Goal: Information Seeking & Learning: Learn about a topic

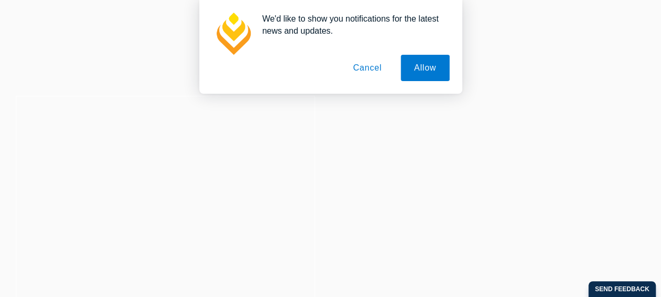
click at [376, 70] on button "Cancel" at bounding box center [367, 68] width 55 height 26
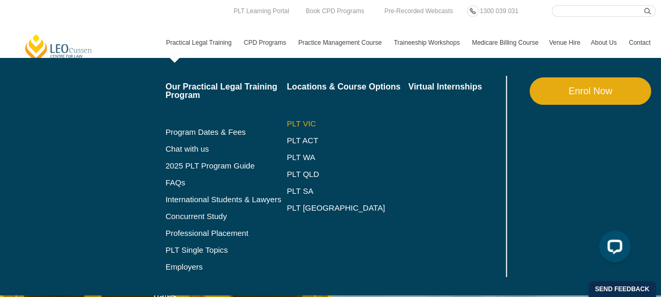
click at [300, 119] on link "PLT VIC" at bounding box center [348, 123] width 122 height 8
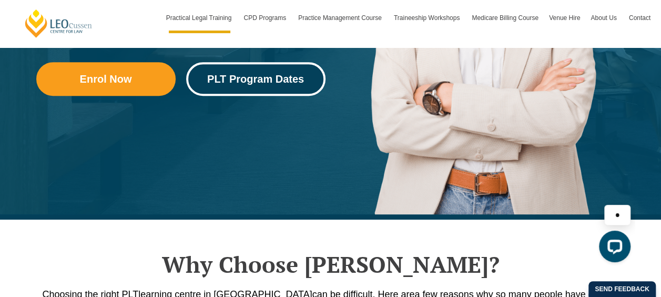
click at [245, 79] on span "PLT Program Dates" at bounding box center [255, 79] width 97 height 11
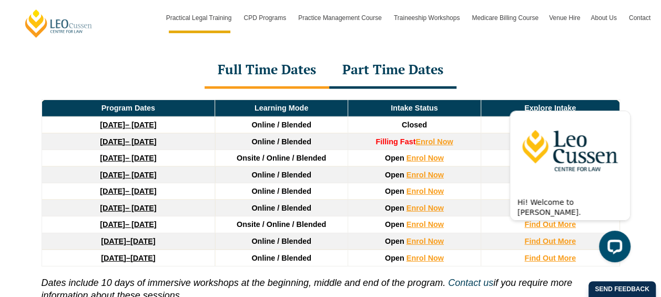
scroll to position [1515, 0]
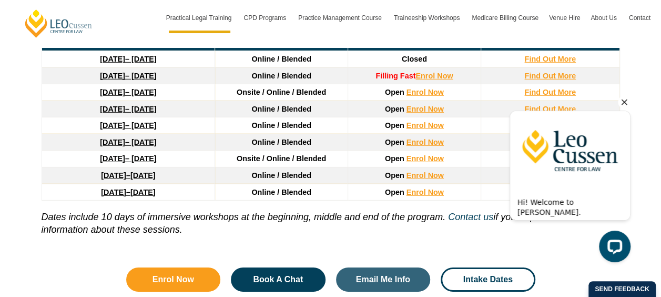
click at [624, 101] on icon "Hide greeting" at bounding box center [624, 102] width 13 height 13
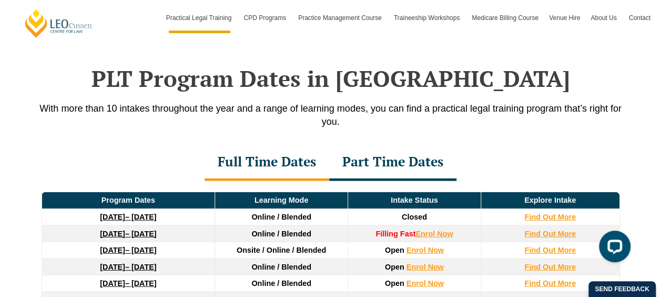
click at [416, 150] on div "Part Time Dates" at bounding box center [392, 162] width 127 height 37
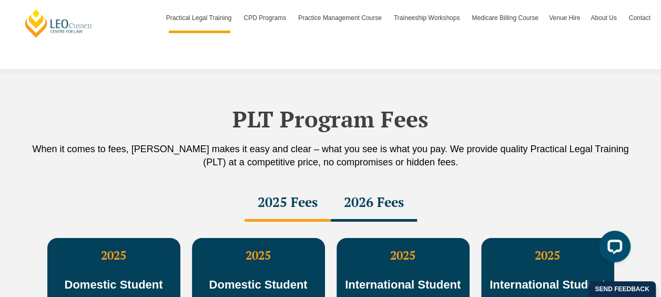
scroll to position [1831, 0]
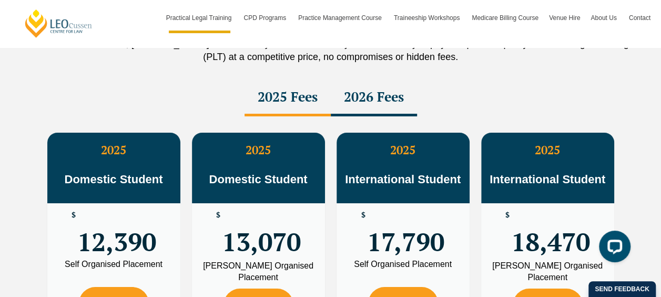
click at [361, 116] on div "2025 Domestic Student $ 12,390 Self Organised Placement Enrol Now 2025 Domestic…" at bounding box center [331, 231] width 600 height 231
click at [361, 91] on div "2026 Fees" at bounding box center [374, 97] width 86 height 37
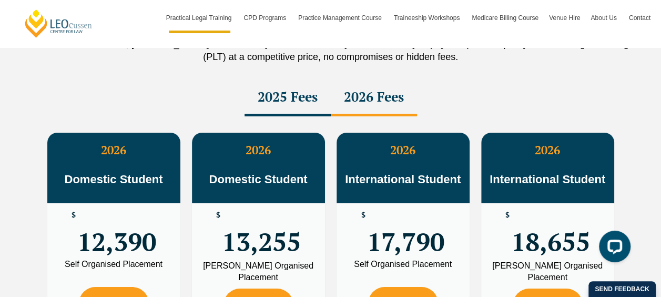
click at [274, 82] on div "2025 Fees" at bounding box center [288, 97] width 86 height 37
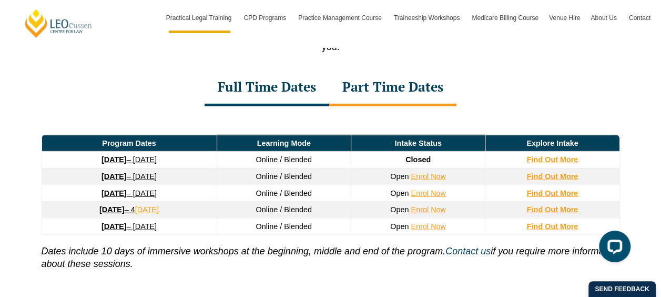
scroll to position [1410, 0]
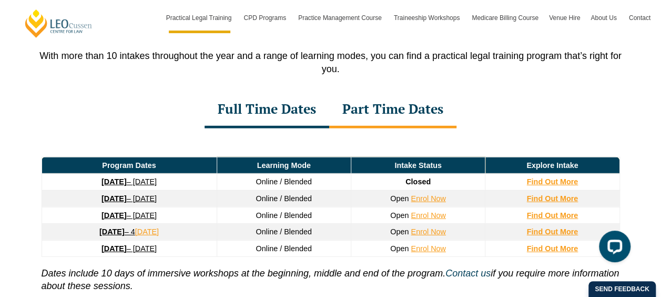
click at [231, 92] on div "Full Time Dates" at bounding box center [267, 110] width 125 height 37
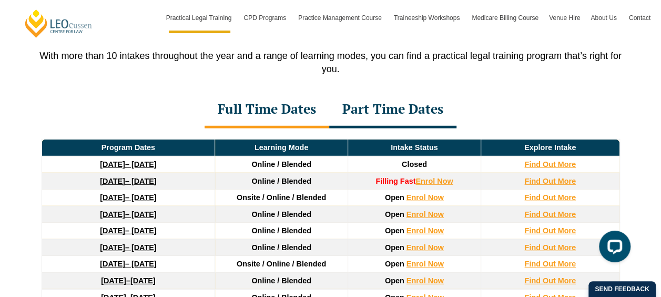
click at [147, 173] on td "8 December 2025 – 8 May 2026" at bounding box center [129, 181] width 174 height 17
click at [147, 177] on link "8 December 2025 – 8 May 2026" at bounding box center [128, 181] width 56 height 8
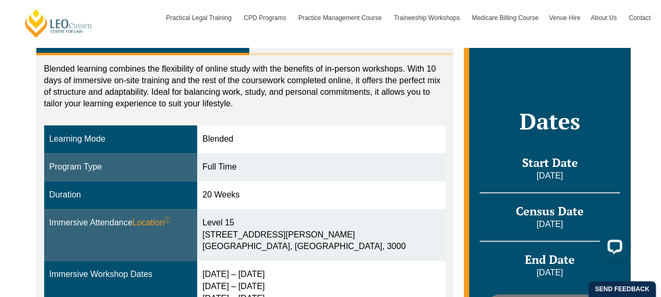
scroll to position [158, 0]
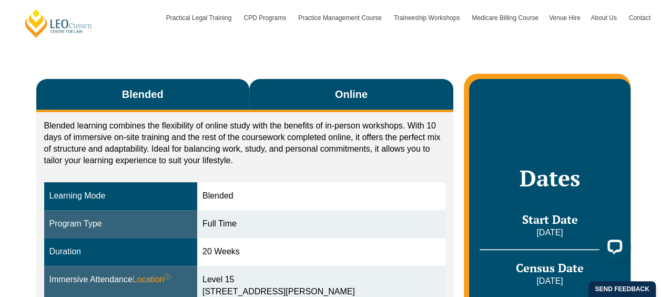
click at [321, 90] on button "Online" at bounding box center [351, 95] width 205 height 33
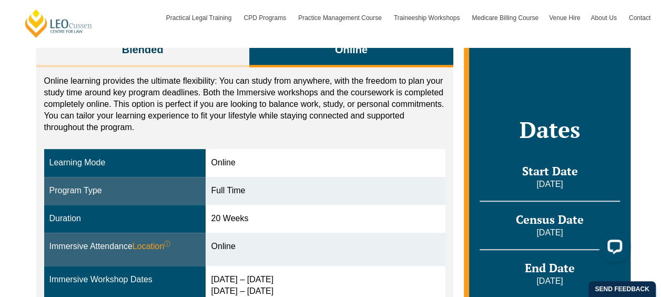
scroll to position [263, 0]
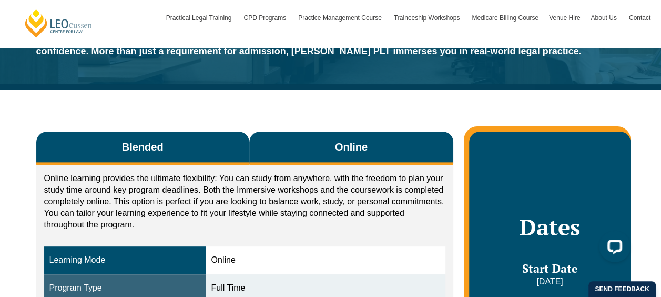
click at [183, 149] on button "Blended" at bounding box center [142, 148] width 213 height 33
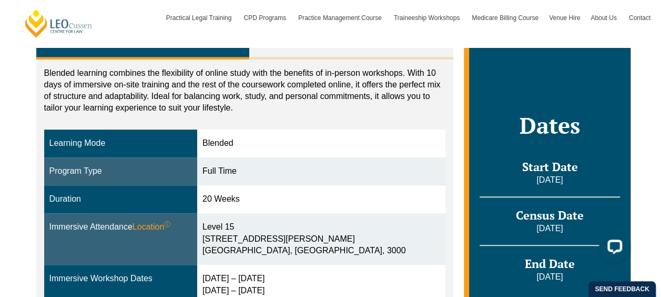
scroll to position [105, 0]
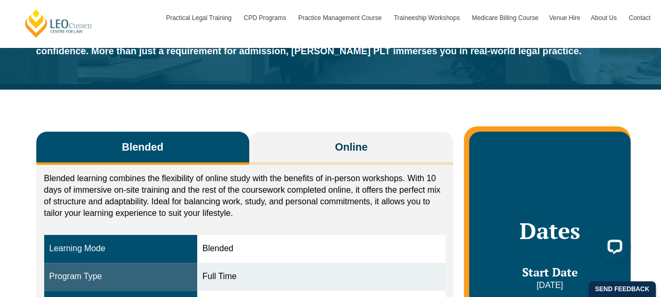
click at [215, 151] on button "Blended" at bounding box center [142, 148] width 213 height 33
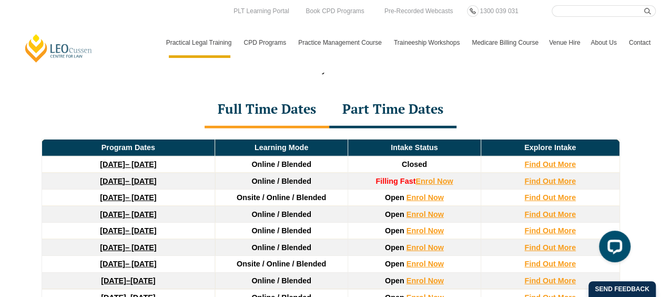
click at [376, 113] on div "Part Time Dates" at bounding box center [392, 110] width 127 height 37
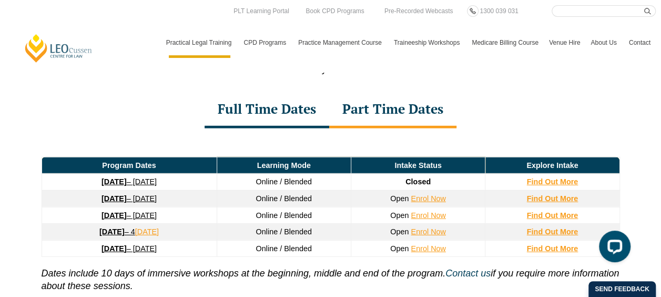
click at [493, 105] on div "Full Time Dates Part Time Dates" at bounding box center [331, 110] width 600 height 37
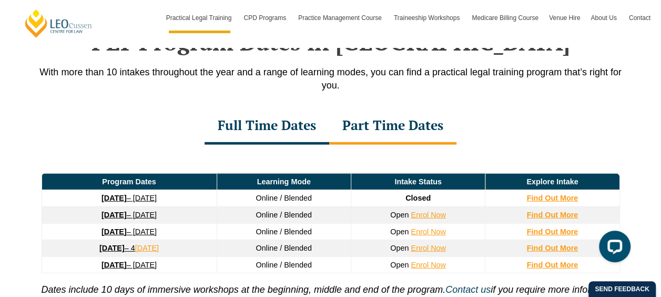
scroll to position [1410, 0]
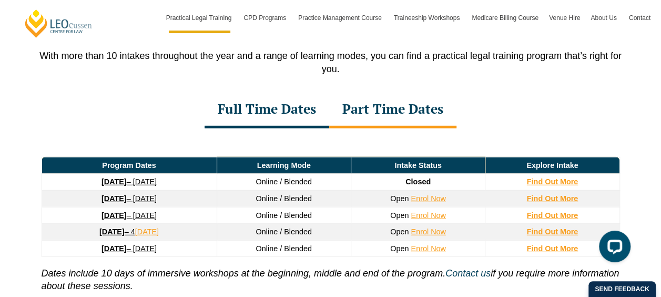
click at [115, 194] on strong "26 January 2026" at bounding box center [114, 198] width 25 height 8
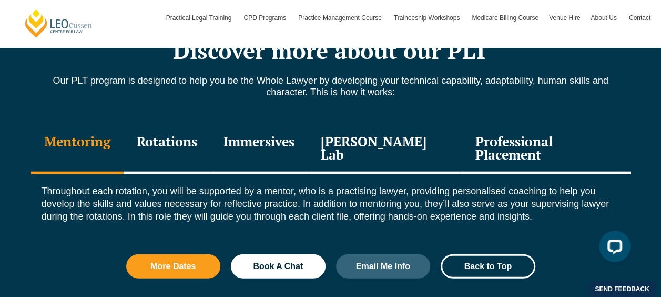
scroll to position [1210, 0]
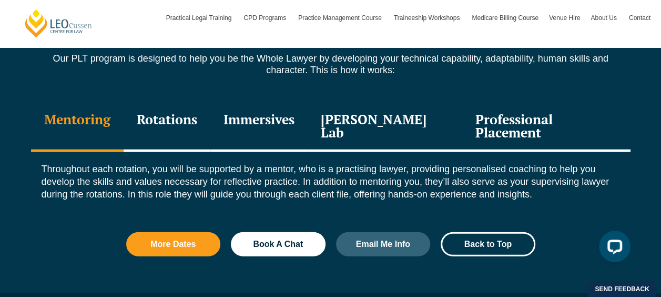
click at [167, 126] on div "Rotations" at bounding box center [167, 127] width 87 height 50
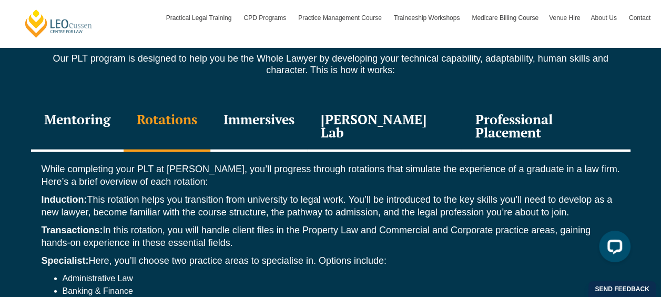
click at [87, 122] on div "Mentoring" at bounding box center [77, 127] width 93 height 50
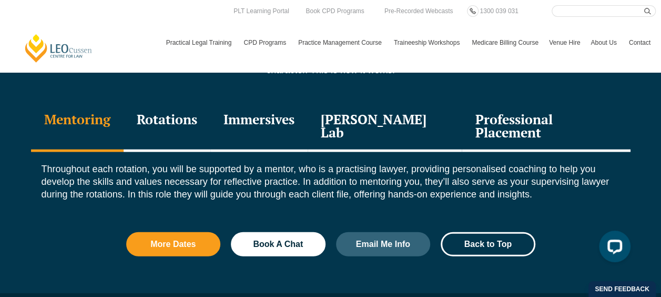
click at [203, 122] on div "Rotations" at bounding box center [167, 127] width 87 height 50
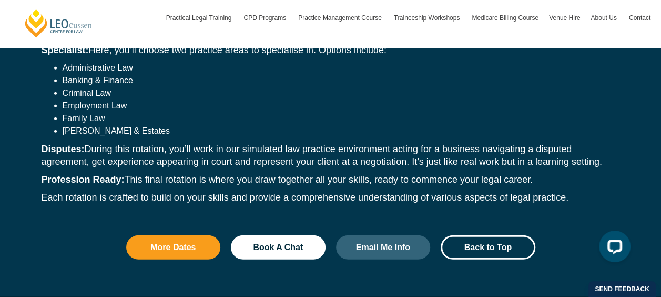
scroll to position [1262, 0]
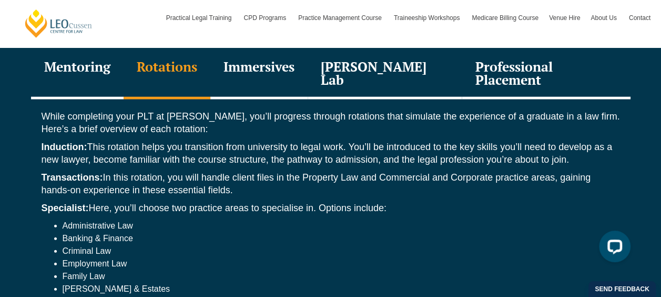
click at [263, 73] on div "Immersives" at bounding box center [258, 74] width 97 height 50
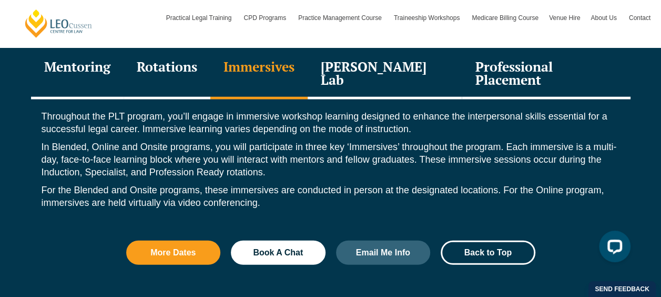
click at [347, 60] on div "Leo Justice Lab" at bounding box center [385, 74] width 155 height 50
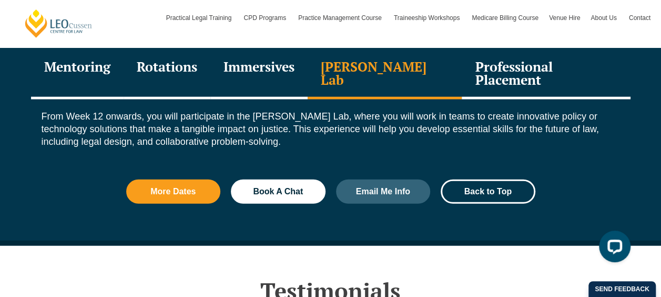
click at [463, 70] on div "Professional Placement" at bounding box center [546, 74] width 168 height 50
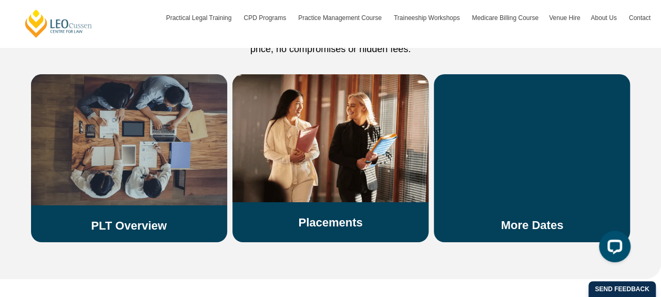
scroll to position [1946, 0]
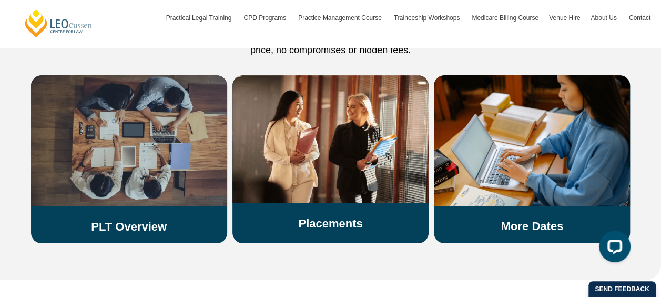
click at [189, 158] on img at bounding box center [129, 140] width 196 height 131
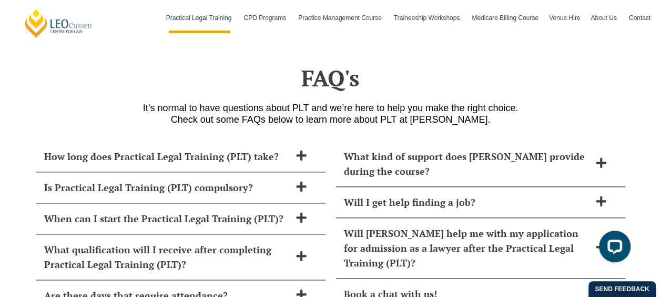
scroll to position [4366, 0]
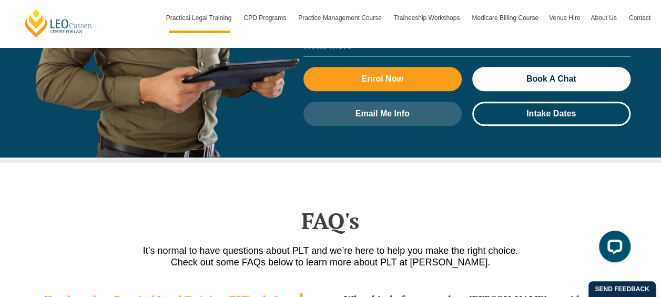
click at [268, 284] on div "How long does Practical Legal Training (PLT) take?" at bounding box center [180, 299] width 289 height 31
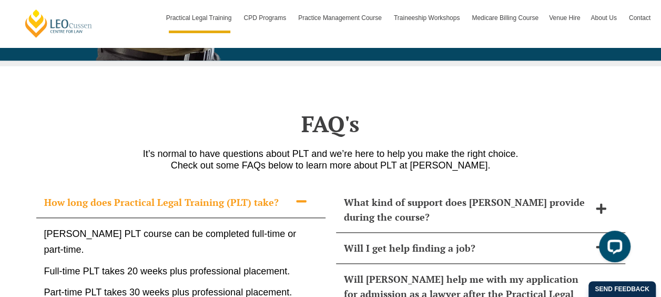
scroll to position [4524, 0]
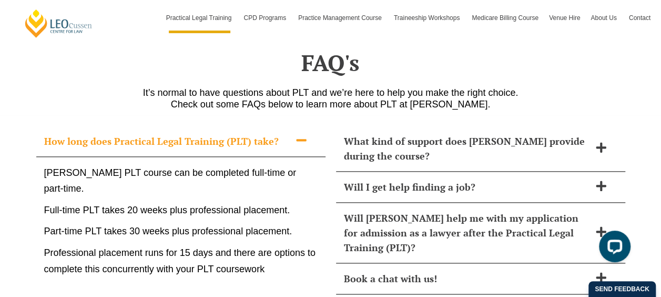
click at [209, 134] on h2 "How long does Practical Legal Training (PLT) take?" at bounding box center [167, 141] width 246 height 15
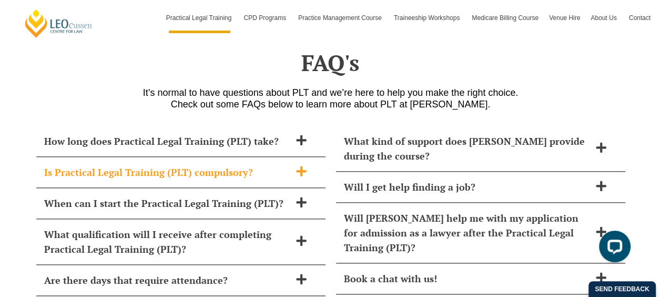
click at [208, 157] on div "Is Practical Legal Training (PLT) compulsory?" at bounding box center [180, 172] width 289 height 31
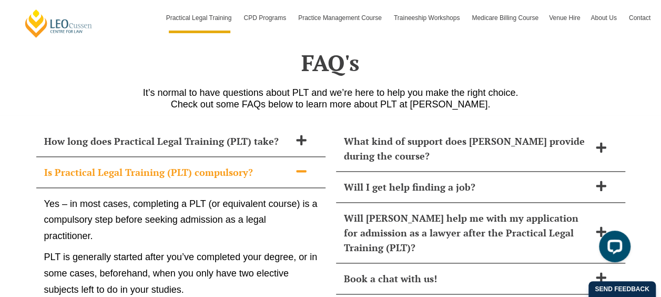
click at [208, 157] on div "Is Practical Legal Training (PLT) compulsory?" at bounding box center [180, 172] width 289 height 31
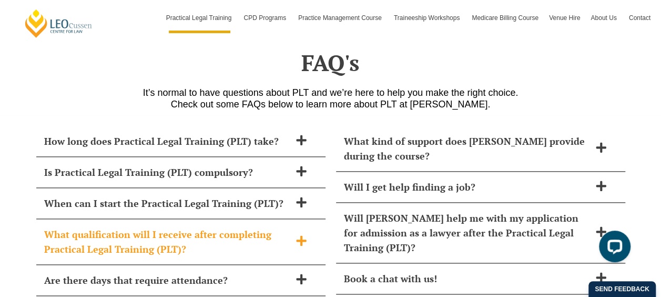
click at [184, 227] on h2 "What qualification will I receive after completing Practical Legal Training (PL…" at bounding box center [167, 241] width 246 height 29
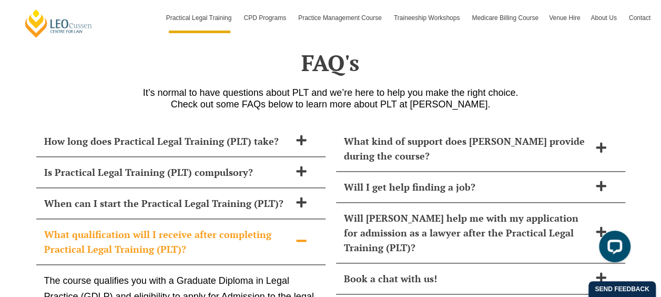
click at [168, 219] on div "What qualification will I receive after completing Practical Legal Training (PL…" at bounding box center [180, 242] width 289 height 46
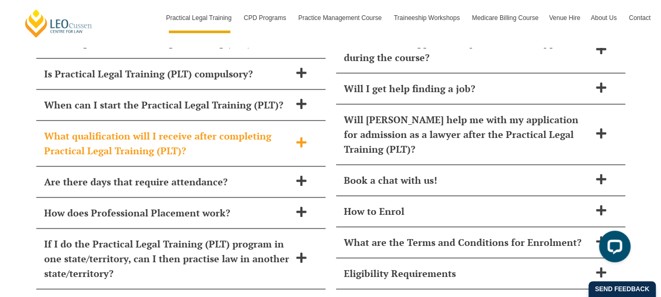
scroll to position [4629, 0]
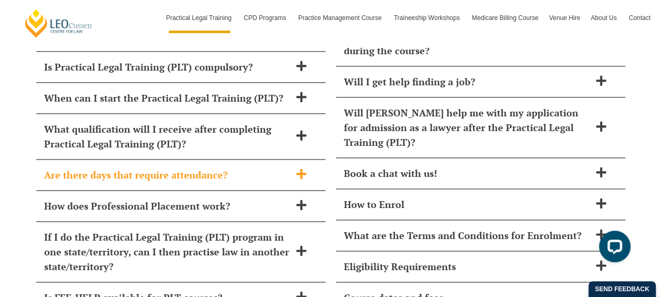
click at [150, 167] on h2 "Are there days that require attendance?" at bounding box center [167, 174] width 246 height 15
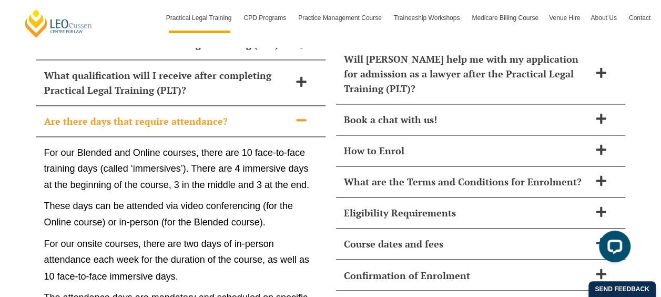
scroll to position [4682, 0]
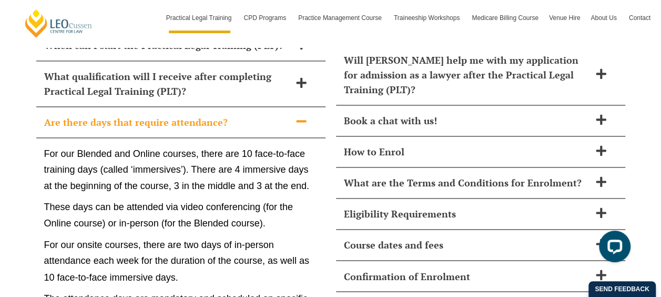
click at [123, 107] on div "Are there days that require attendance?" at bounding box center [180, 122] width 289 height 31
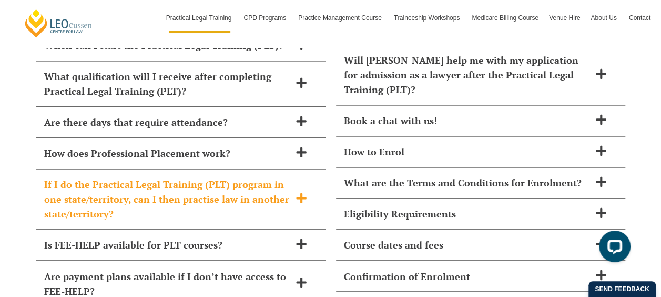
click at [107, 177] on h2 "If I do the Practical Legal Training (PLT) program in one state/territory, can …" at bounding box center [167, 199] width 246 height 44
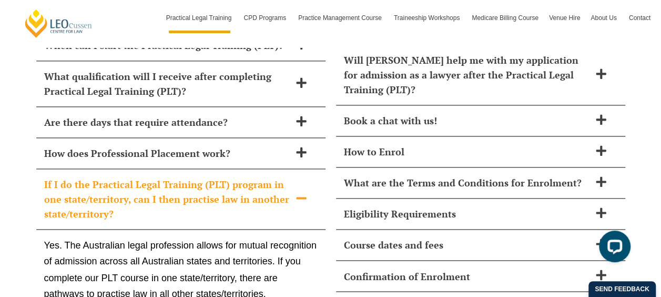
click at [107, 177] on h2 "If I do the Practical Legal Training (PLT) program in one state/territory, can …" at bounding box center [167, 199] width 246 height 44
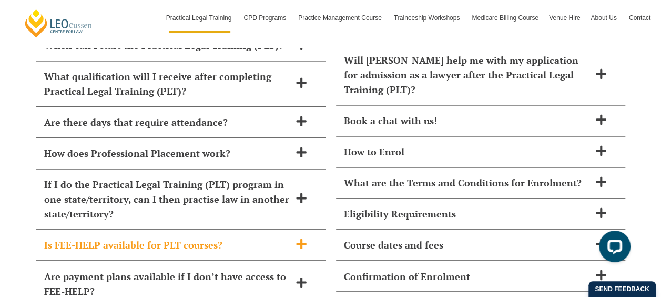
click at [107, 229] on div "Is FEE-HELP available for PLT courses?" at bounding box center [180, 244] width 289 height 31
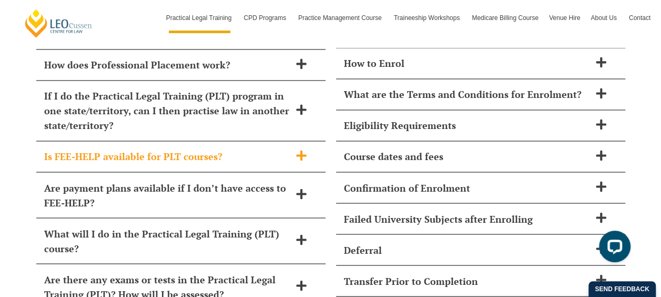
scroll to position [4787, 0]
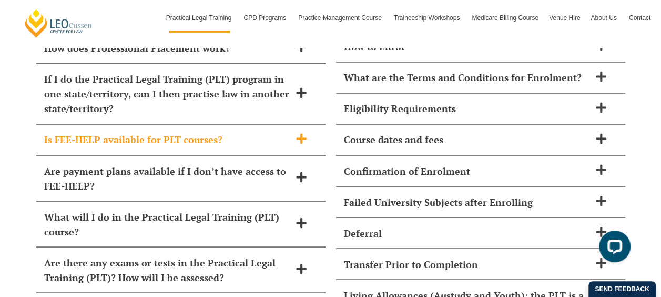
click at [107, 209] on h2 "What will I do in the Practical Legal Training (PLT) course?" at bounding box center [167, 223] width 246 height 29
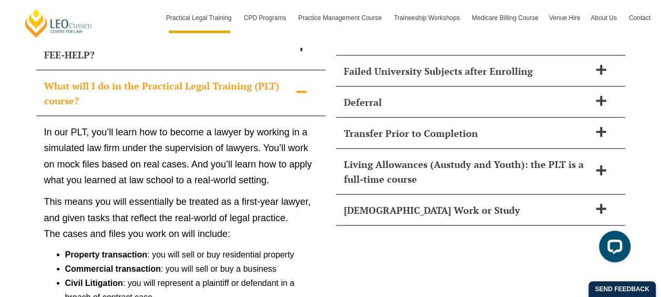
scroll to position [4840, 0]
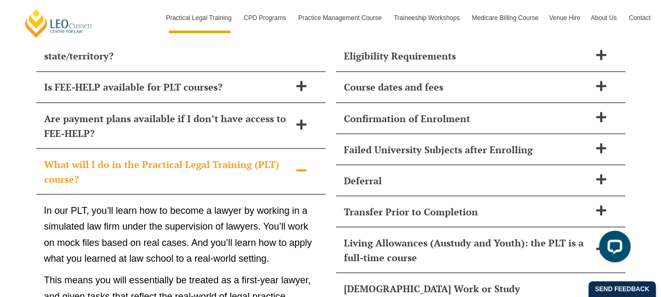
click at [95, 148] on div "What will I do in the Practical Legal Training (PLT) course?" at bounding box center [180, 171] width 289 height 46
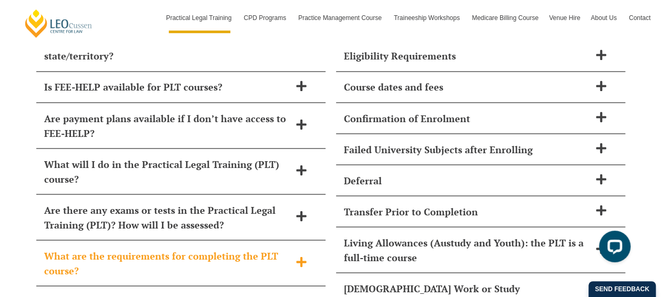
click at [103, 240] on div "What are the requirements for completing the PLT course?" at bounding box center [180, 263] width 289 height 46
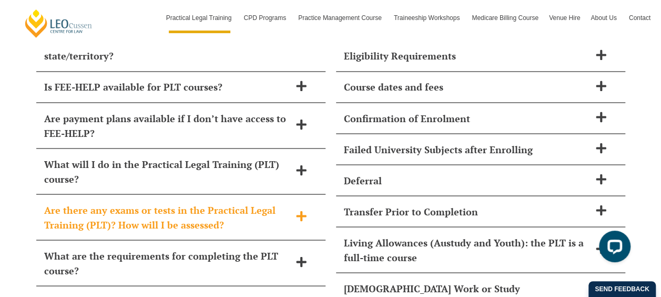
click at [106, 202] on h2 "Are there any exams or tests in the Practical Legal Training (PLT)? How will I …" at bounding box center [167, 216] width 246 height 29
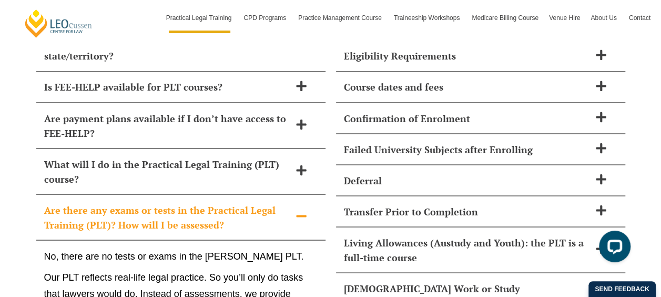
scroll to position [4892, 0]
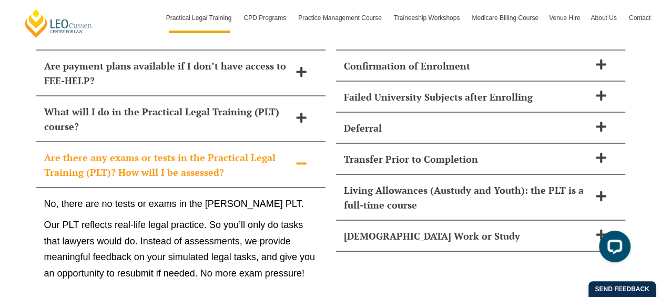
click at [109, 149] on h2 "Are there any exams or tests in the Practical Legal Training (PLT)? How will I …" at bounding box center [167, 163] width 246 height 29
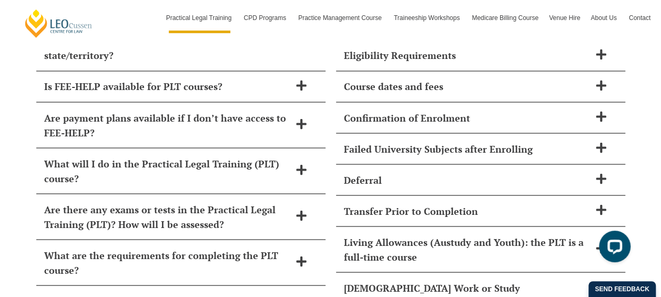
scroll to position [4840, 0]
click at [455, 219] on div "What kind of support does Leo Cussen provide during the course? From day one, y…" at bounding box center [480, 56] width 289 height 493
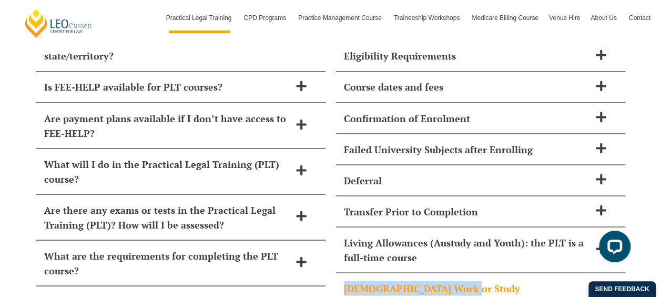
drag, startPoint x: 455, startPoint y: 221, endPoint x: 428, endPoint y: 222, distance: 26.8
click at [428, 272] on div "Part-Time Work or Study" at bounding box center [480, 287] width 289 height 31
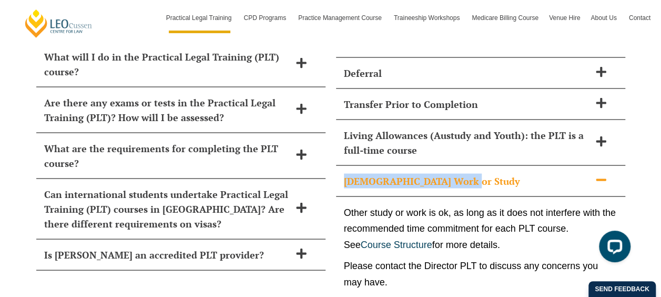
scroll to position [4997, 0]
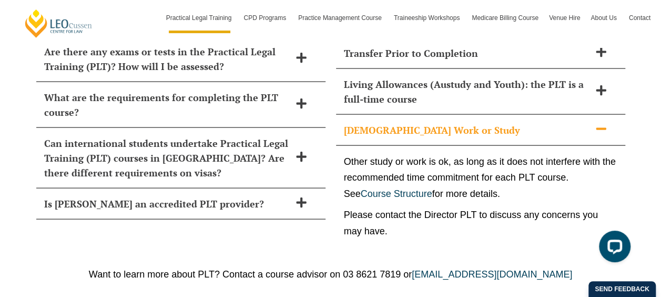
click at [402, 207] on p "Please contact the Director PLT to discuss any concerns you may have." at bounding box center [481, 223] width 274 height 32
click at [416, 115] on div "Part-Time Work or Study" at bounding box center [480, 130] width 289 height 31
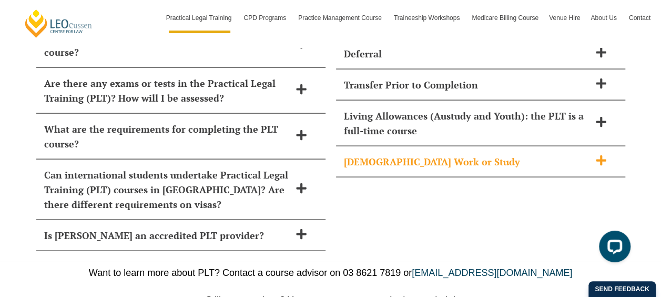
scroll to position [4945, 0]
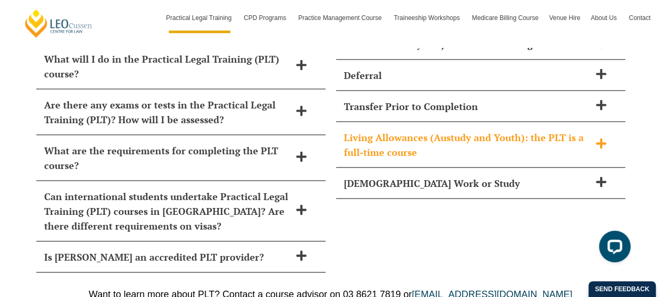
click at [415, 129] on h2 "Living Allowances (Austudy and Youth): the PLT is a full-time course" at bounding box center [467, 143] width 246 height 29
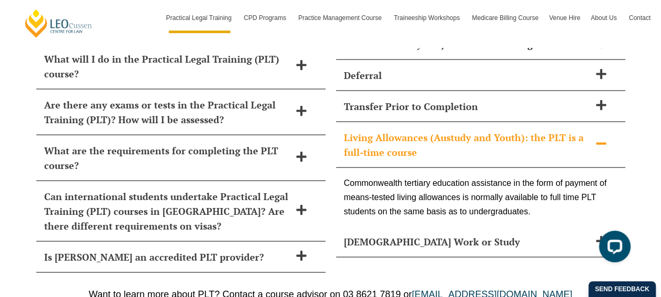
click at [415, 129] on h2 "Living Allowances (Austudy and Youth): the PLT is a full-time course" at bounding box center [467, 143] width 246 height 29
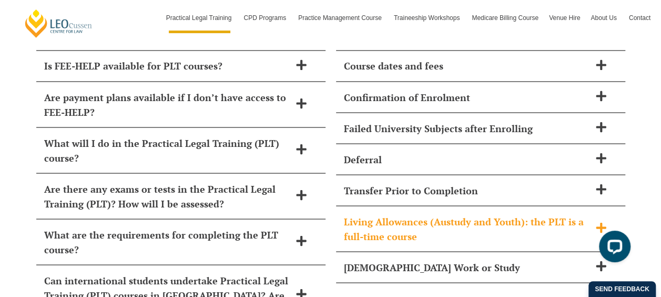
scroll to position [4840, 0]
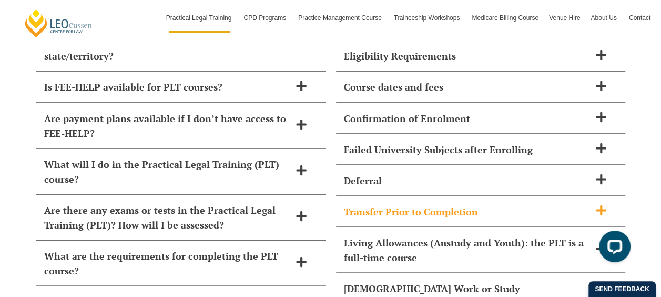
click at [400, 196] on div "Transfer Prior to Completion" at bounding box center [480, 211] width 289 height 31
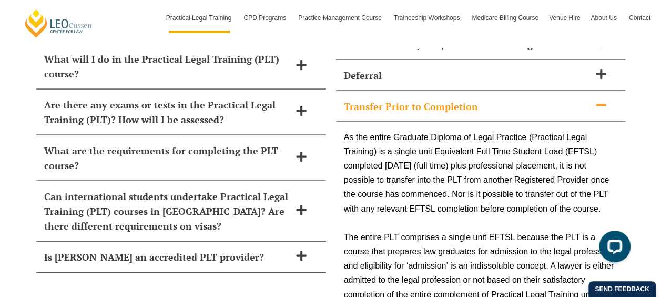
scroll to position [4892, 0]
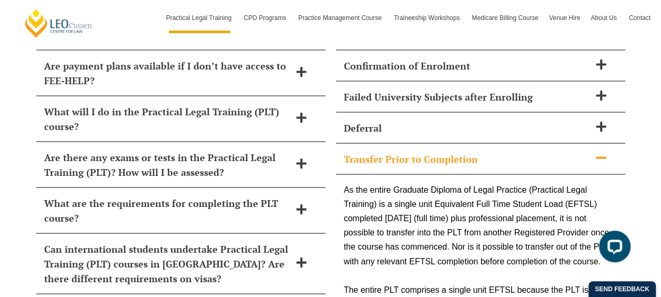
click at [462, 143] on div "Transfer Prior to Completion" at bounding box center [480, 158] width 289 height 31
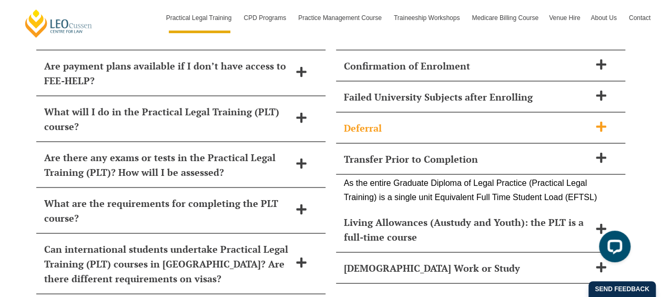
click at [460, 120] on h2 "Deferral" at bounding box center [467, 127] width 246 height 15
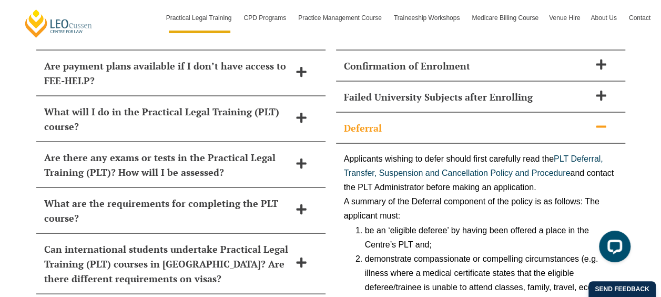
click at [460, 120] on h2 "Deferral" at bounding box center [467, 127] width 246 height 15
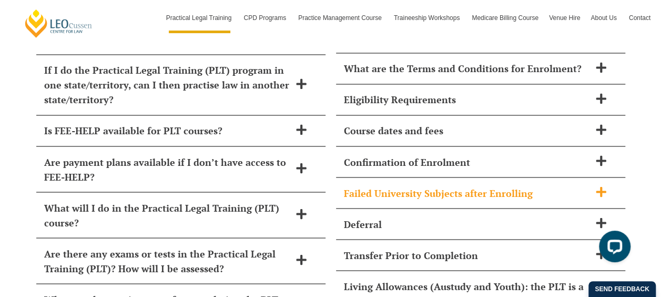
scroll to position [4787, 0]
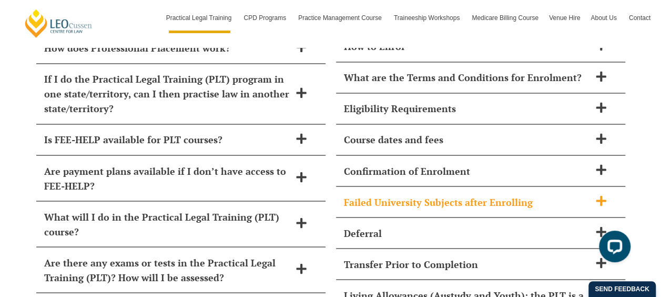
click at [408, 194] on h2 "Failed University Subjects after Enrolling" at bounding box center [467, 201] width 246 height 15
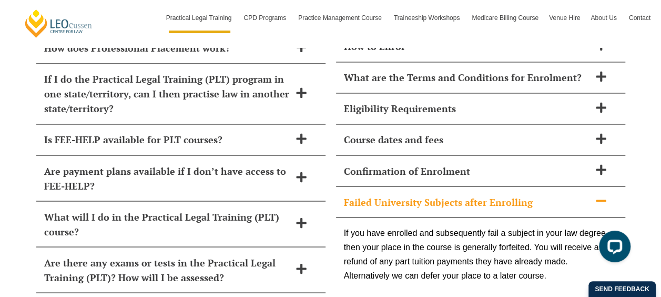
click at [399, 194] on h2 "Failed University Subjects after Enrolling" at bounding box center [467, 201] width 246 height 15
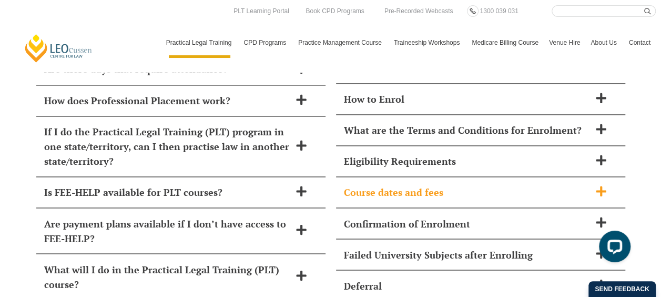
scroll to position [4682, 0]
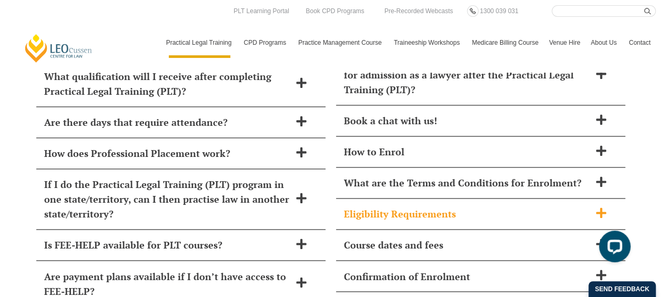
click at [410, 206] on h2 "Eligibility Requirements" at bounding box center [467, 213] width 246 height 15
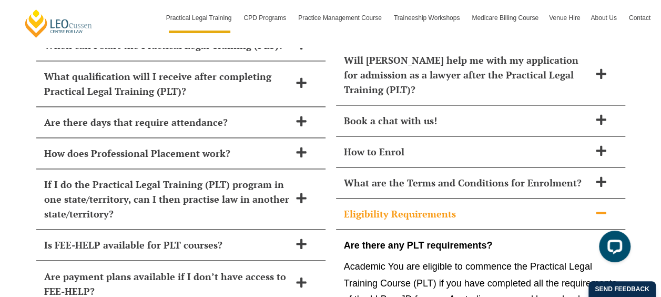
click at [411, 206] on h2 "Eligibility Requirements" at bounding box center [467, 213] width 246 height 15
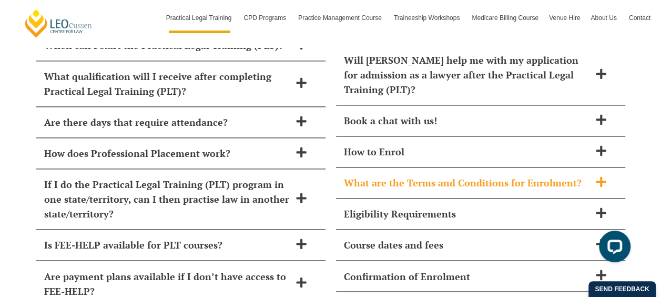
click at [408, 175] on h2 "What are the Terms and Conditions for Enrolment?" at bounding box center [467, 182] width 246 height 15
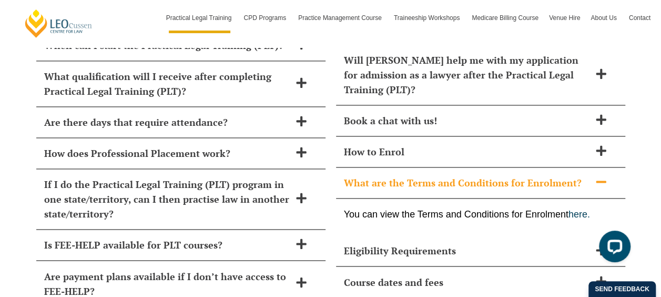
click at [408, 175] on h2 "What are the Terms and Conditions for Enrolment?" at bounding box center [467, 182] width 246 height 15
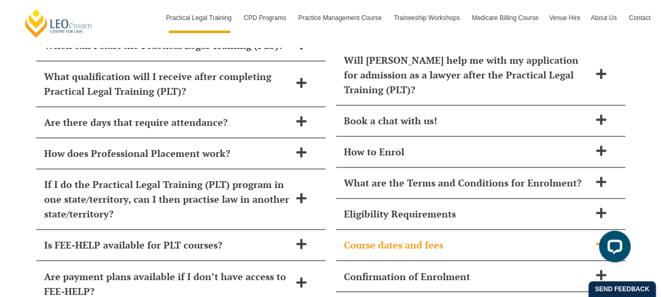
click at [392, 229] on div "Course dates and fees" at bounding box center [480, 244] width 289 height 31
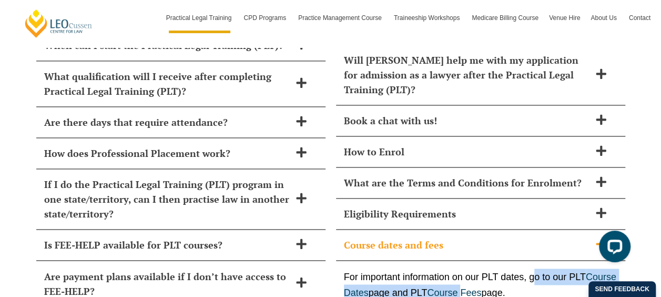
click at [534, 268] on p "For important information on our PLT dates, go to our PLT Course Dates page and…" at bounding box center [481, 284] width 274 height 32
click at [481, 287] on link "Course Fees" at bounding box center [454, 292] width 54 height 11
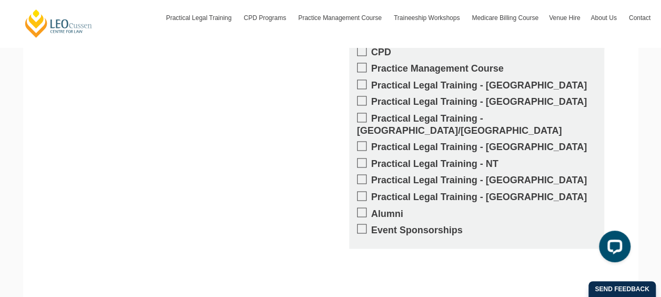
scroll to position [1049, 0]
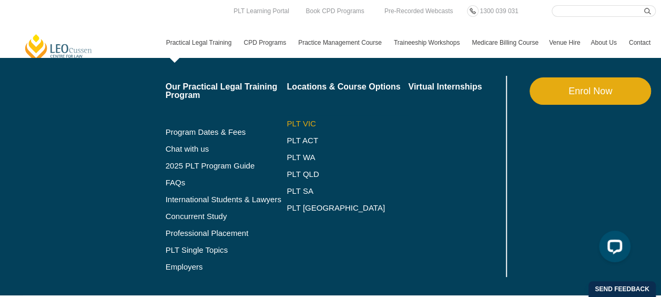
click at [312, 121] on link "PLT VIC" at bounding box center [348, 123] width 122 height 8
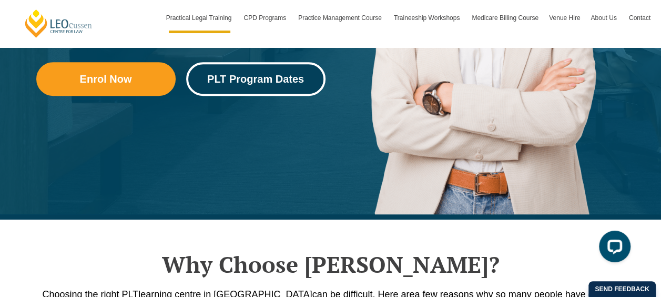
click at [278, 86] on link "PLT Program Dates" at bounding box center [255, 79] width 139 height 34
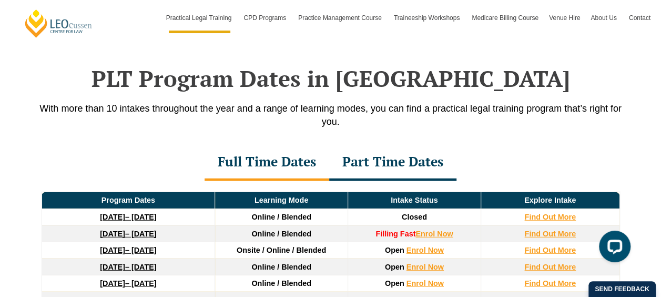
scroll to position [1410, 0]
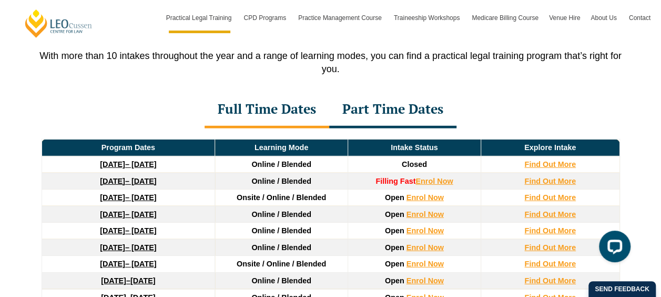
click at [411, 100] on div "Part Time Dates" at bounding box center [392, 110] width 127 height 37
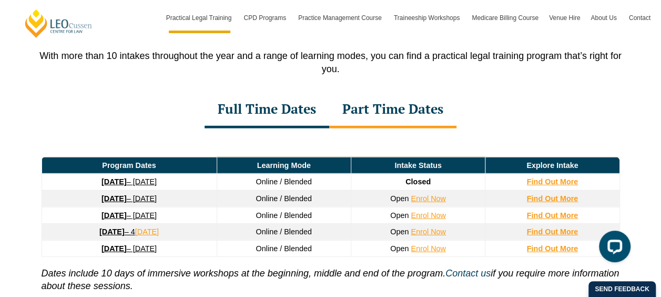
click at [145, 194] on link "26 January 2026 – 21 August 2026" at bounding box center [129, 198] width 55 height 8
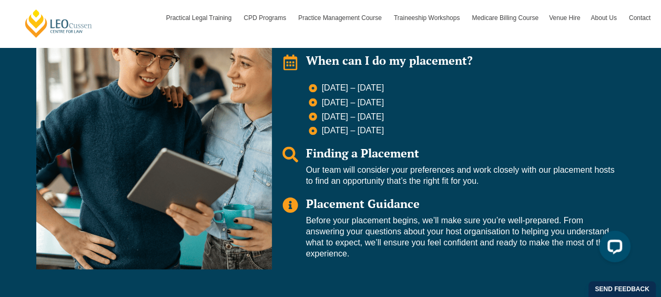
scroll to position [736, 0]
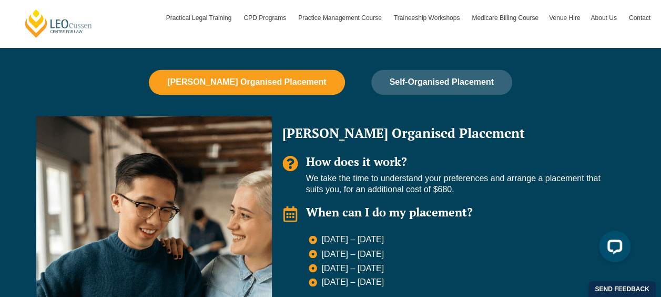
drag, startPoint x: 309, startPoint y: 179, endPoint x: 457, endPoint y: 186, distance: 148.0
click at [457, 186] on p "We take the time to understand your preferences and arrange a placement that su…" at bounding box center [460, 184] width 309 height 22
